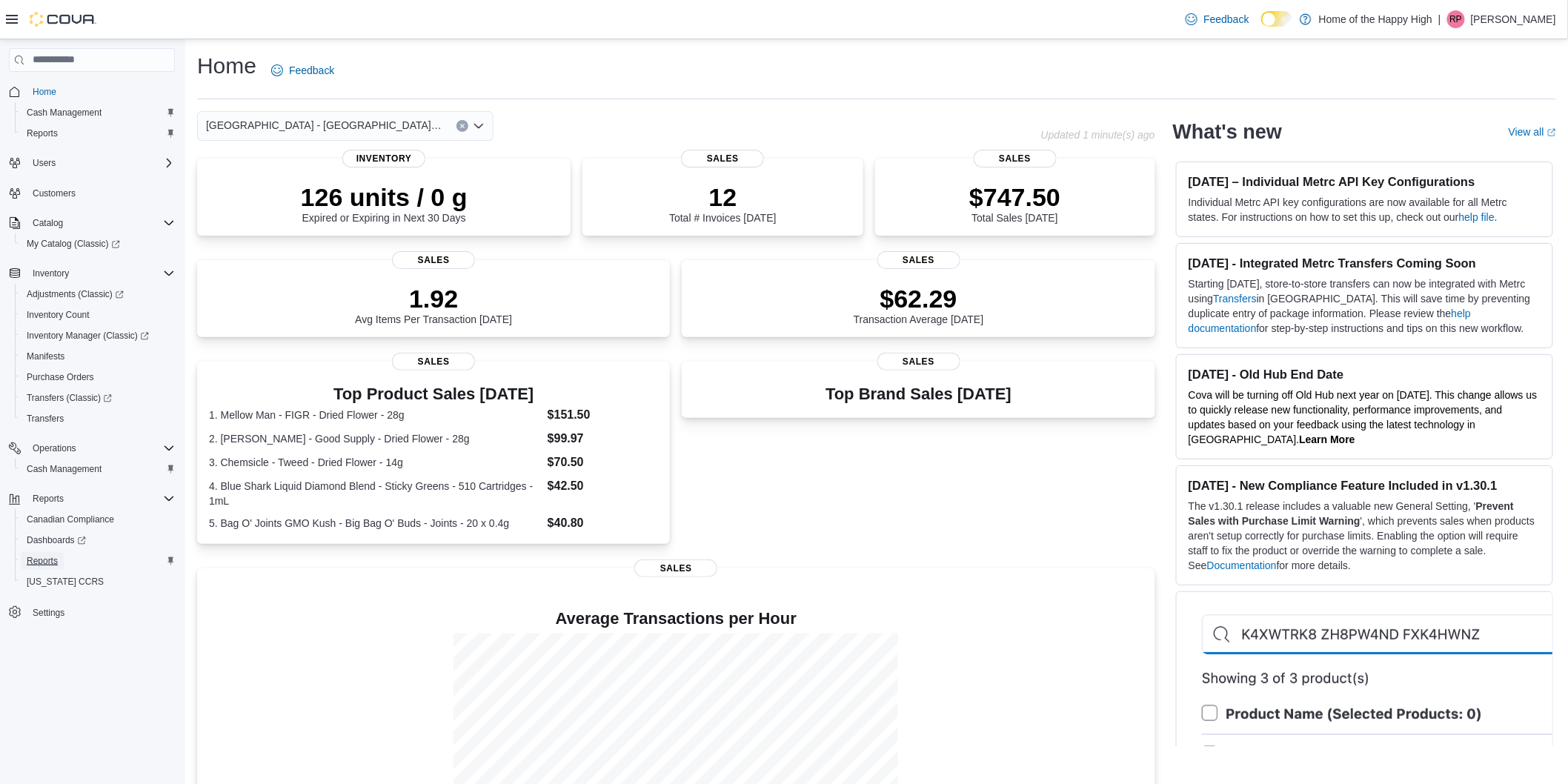
click at [34, 561] on span "Reports" at bounding box center [42, 561] width 31 height 12
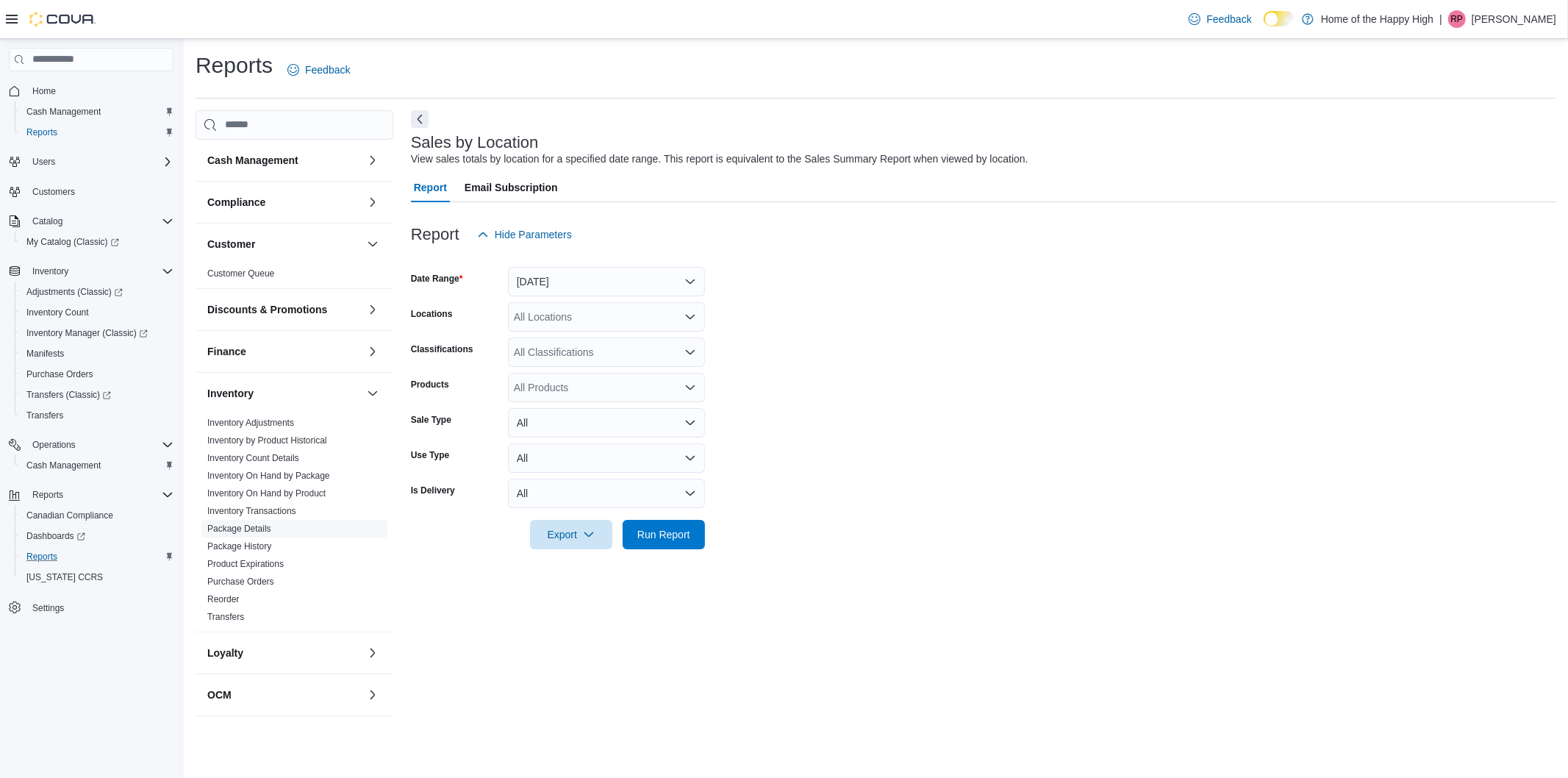
scroll to position [326, 0]
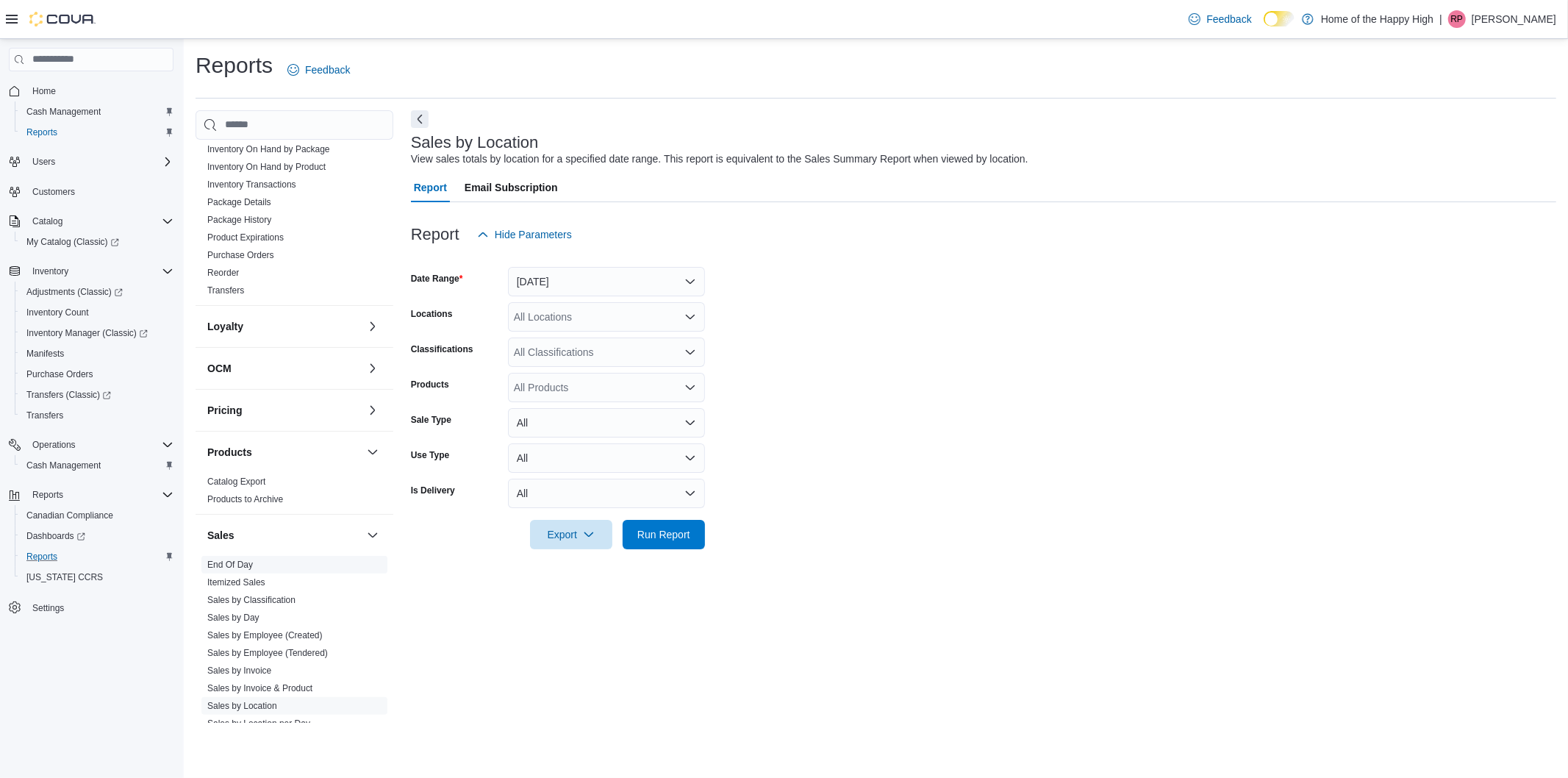
click at [228, 563] on link "End Of Day" at bounding box center [230, 565] width 46 height 10
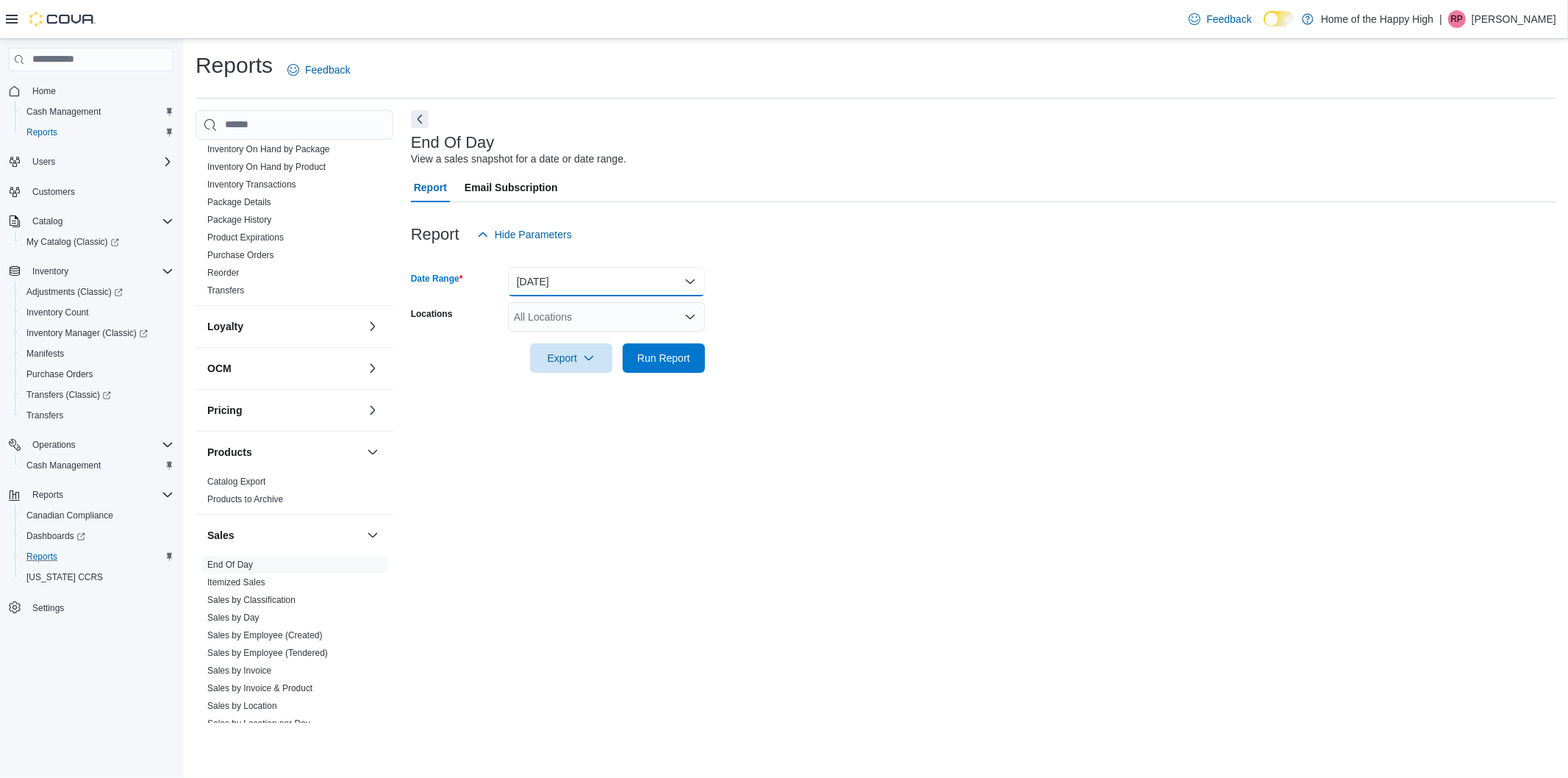
click at [524, 278] on button "[DATE]" at bounding box center [606, 281] width 197 height 29
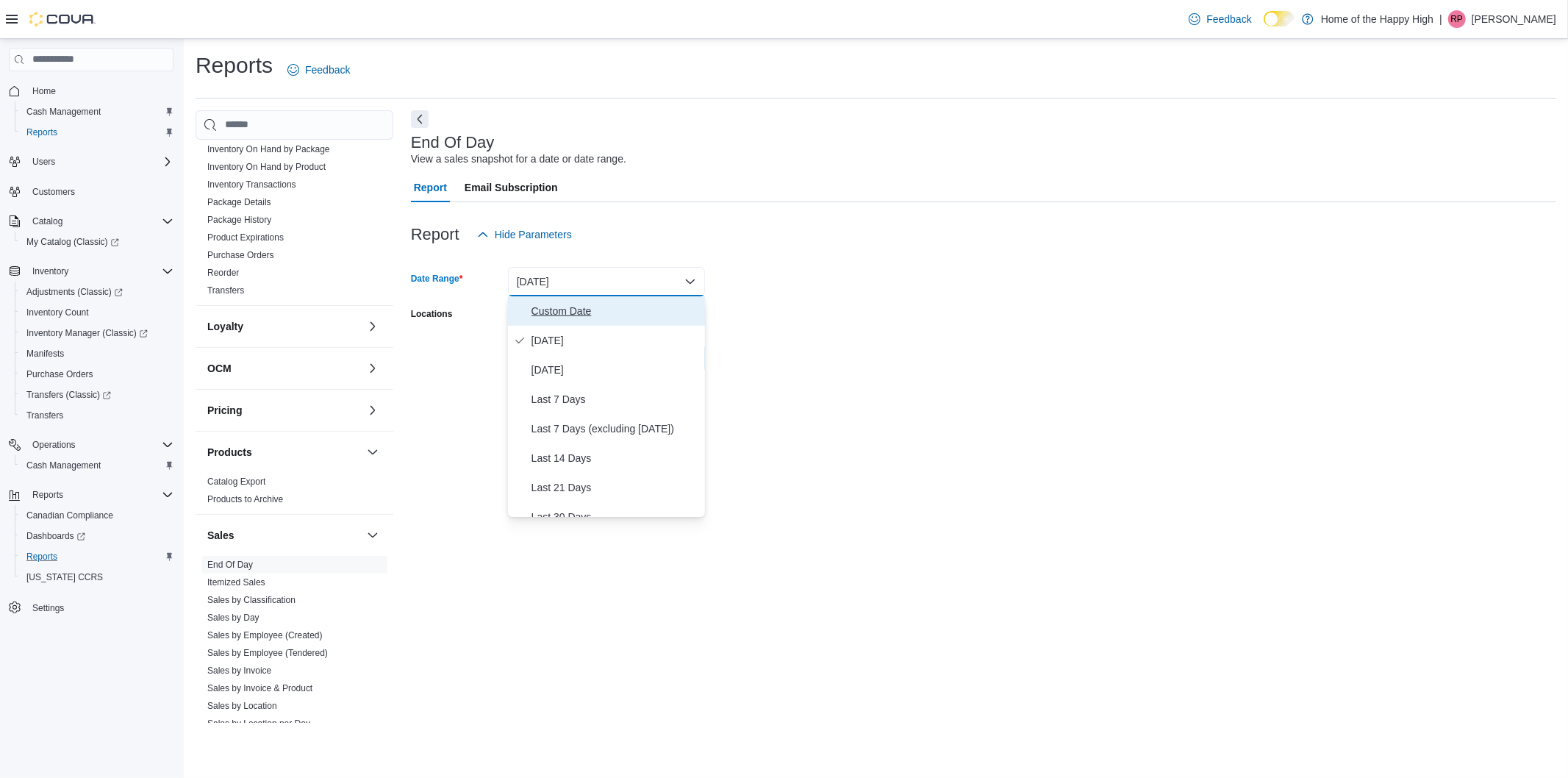
click at [552, 312] on span "Custom Date" at bounding box center [616, 310] width 168 height 17
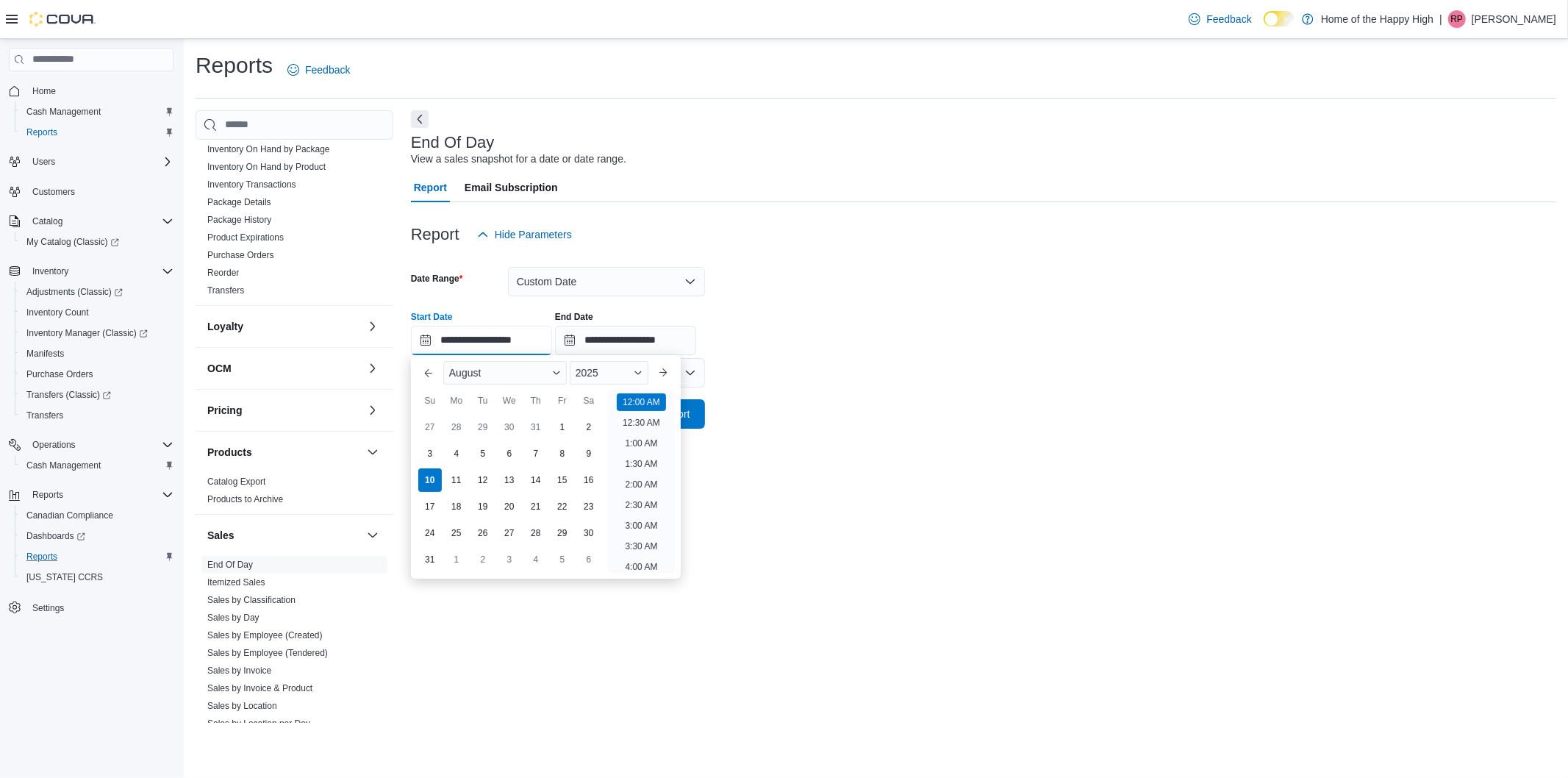
click at [451, 349] on input "**********" at bounding box center [482, 340] width 141 height 29
click at [451, 459] on div "4" at bounding box center [456, 453] width 26 height 26
type input "**********"
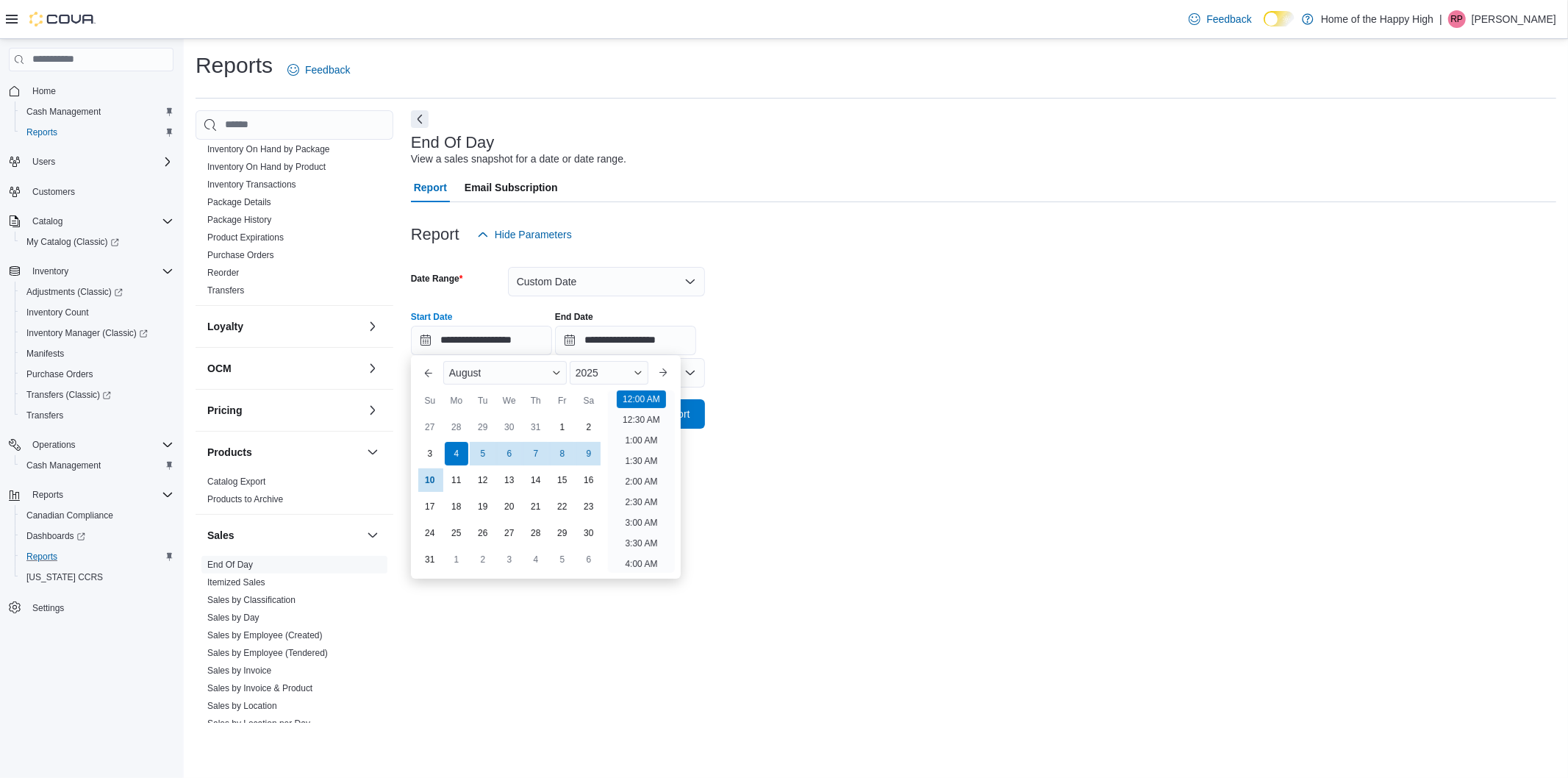
click at [807, 245] on div "Report Hide Parameters" at bounding box center [983, 234] width 1145 height 29
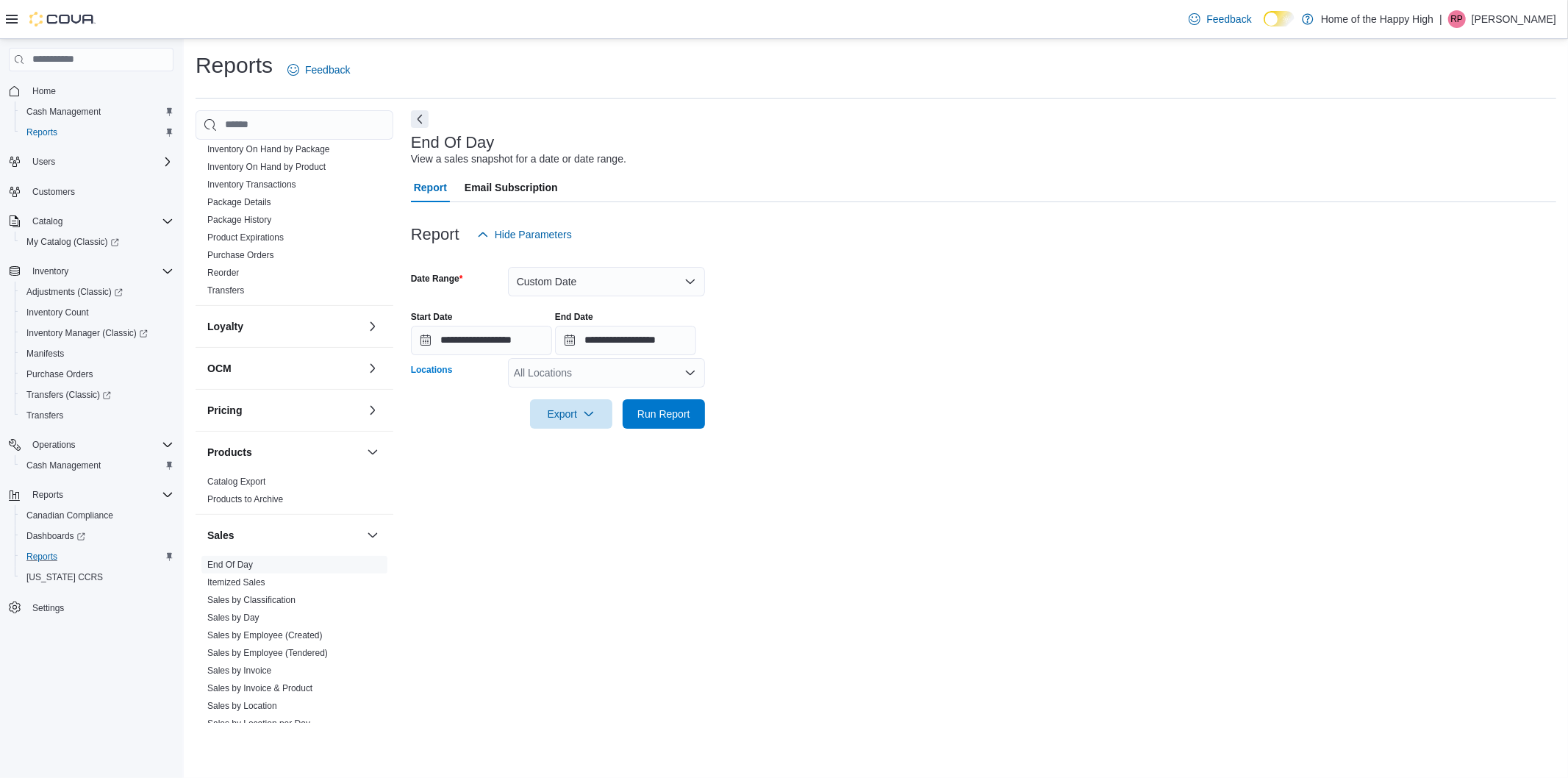
click at [553, 369] on div "All Locations" at bounding box center [606, 372] width 197 height 29
type input "****"
click at [585, 395] on span "[GEOGRAPHIC_DATA] - [GEOGRAPHIC_DATA] - Fire & Flower" at bounding box center [716, 398] width 294 height 15
drag, startPoint x: 764, startPoint y: 391, endPoint x: 720, endPoint y: 404, distance: 45.9
click at [764, 393] on div at bounding box center [983, 394] width 1145 height 12
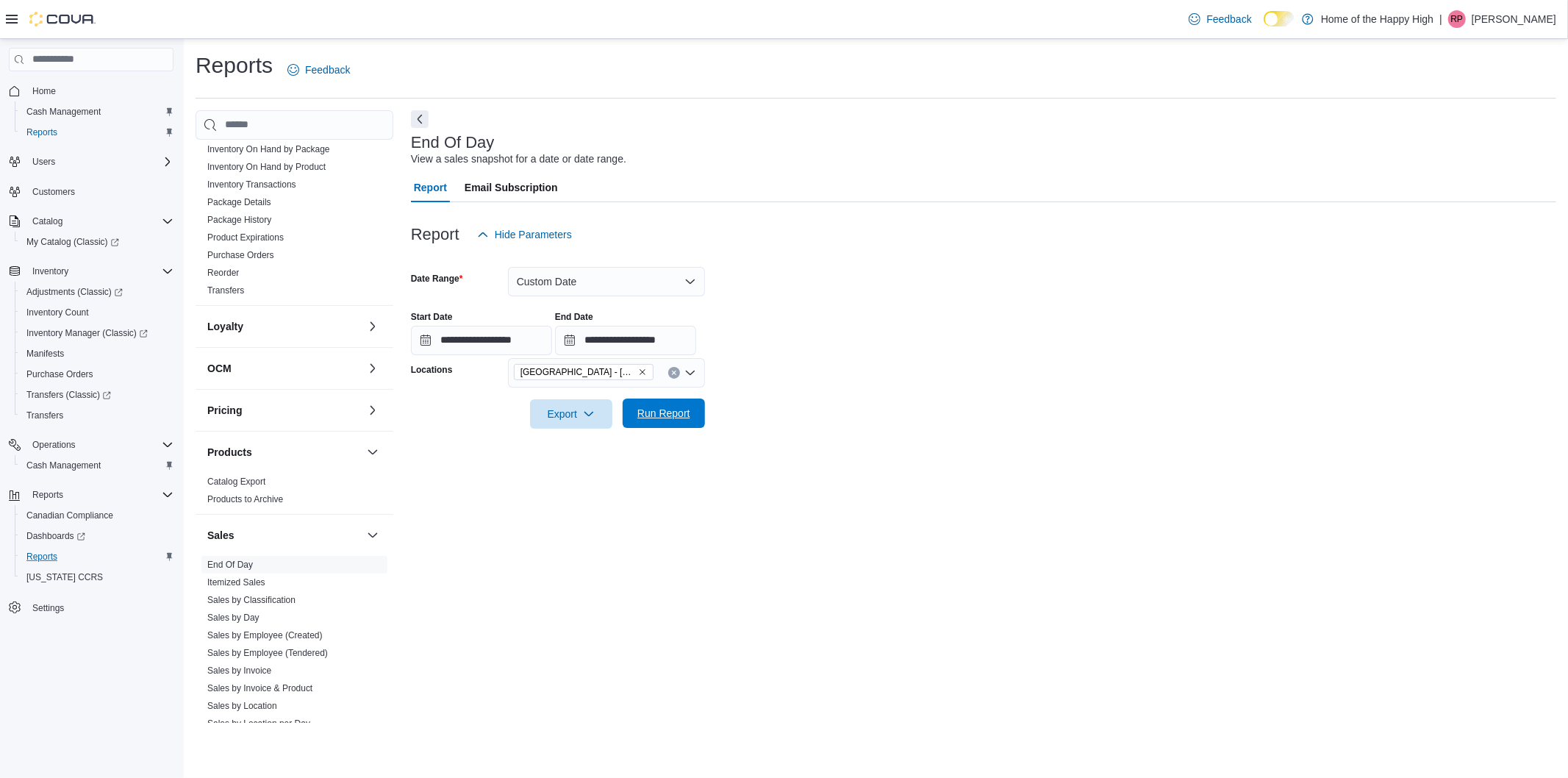
click at [682, 415] on span "Run Report" at bounding box center [664, 414] width 53 height 15
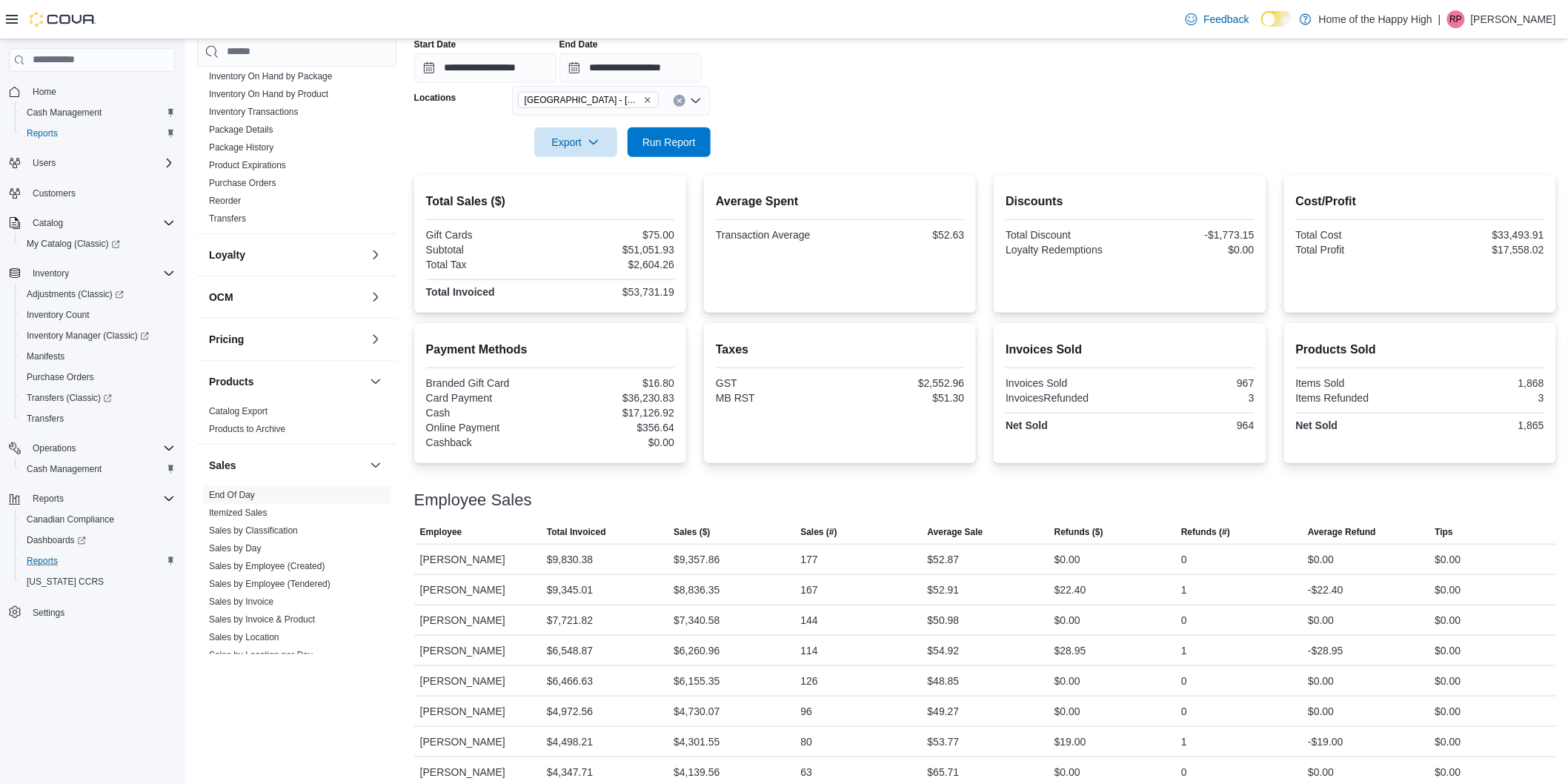
scroll to position [290, 0]
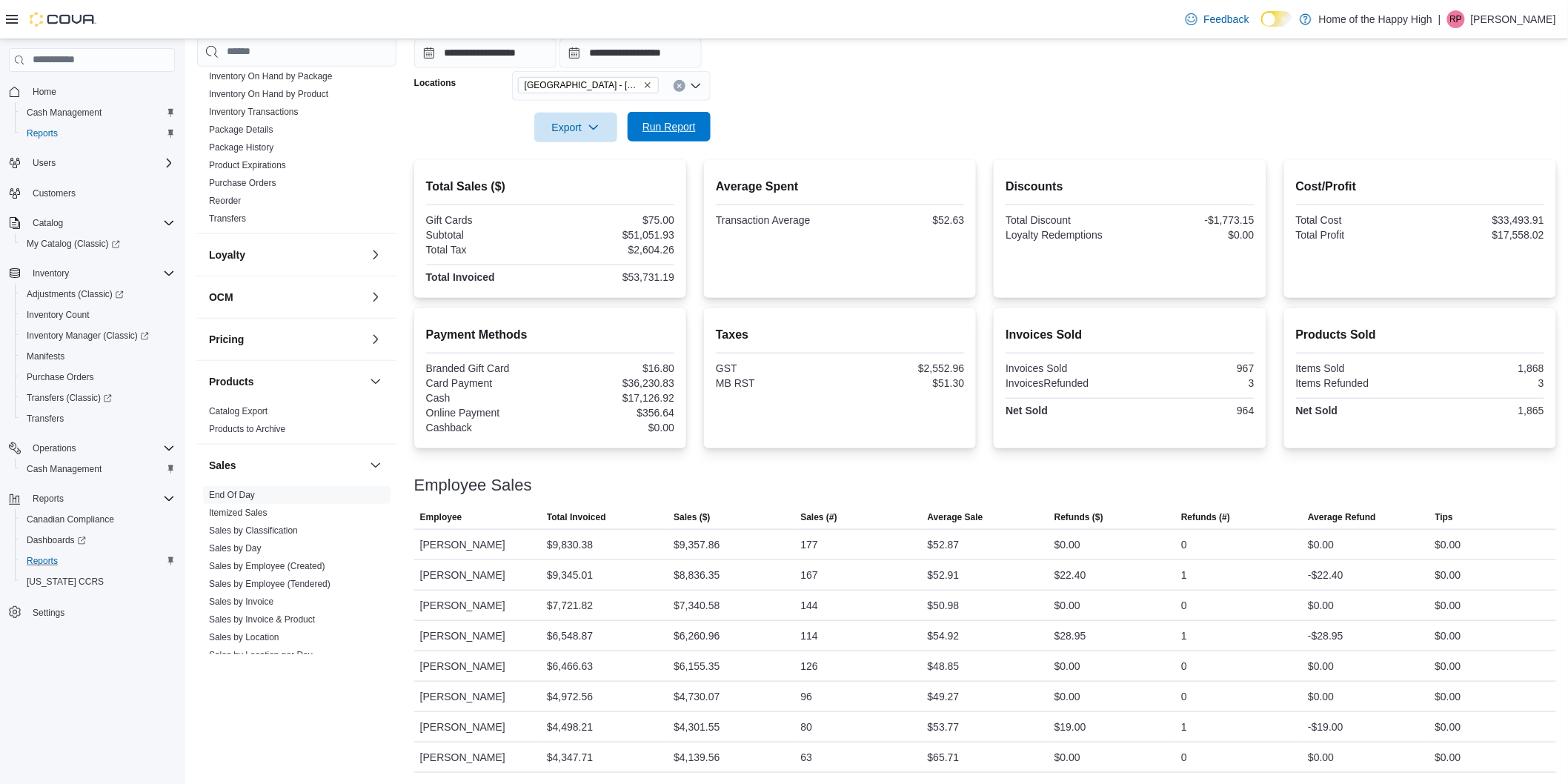
click at [649, 127] on span "Run Report" at bounding box center [669, 127] width 54 height 15
